Goal: Task Accomplishment & Management: Manage account settings

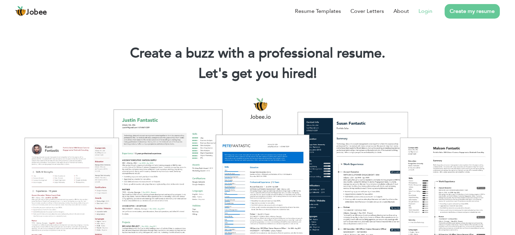
click at [421, 8] on link "Login" at bounding box center [425, 11] width 14 height 8
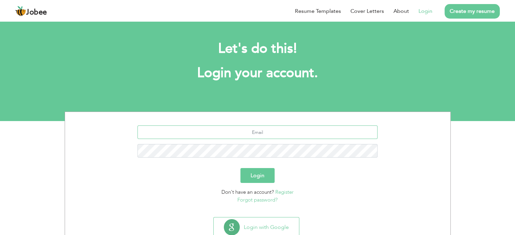
type input "[EMAIL_ADDRESS][DOMAIN_NAME]"
click at [253, 173] on button "Login" at bounding box center [257, 175] width 34 height 15
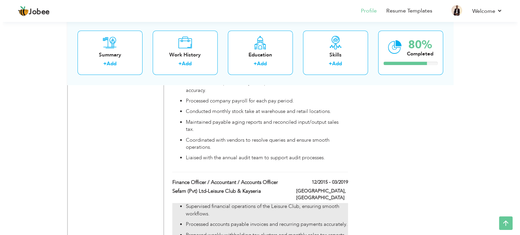
scroll to position [1015, 0]
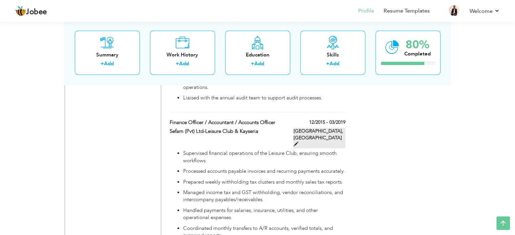
click at [298, 142] on span at bounding box center [295, 144] width 5 height 5
type input "Finance Officer / Accountant / Accounts Officer"
type input "Sefam (Pvt) Ltd-Leisure Club & Kayseria"
type input "12/2015"
type input "03/2019"
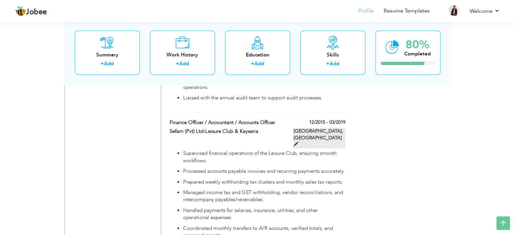
type input "Pakistan"
type input "Lahore"
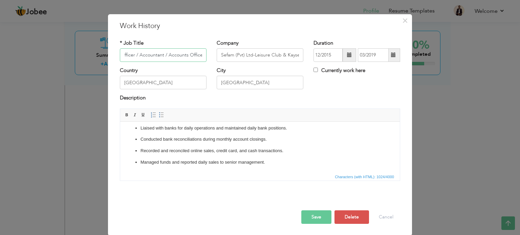
scroll to position [0, 0]
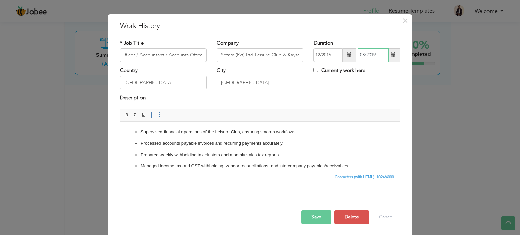
click at [376, 53] on input "03/2019" at bounding box center [373, 55] width 31 height 14
click at [405, 23] on span "×" at bounding box center [405, 21] width 6 height 12
